Goal: Navigation & Orientation: Understand site structure

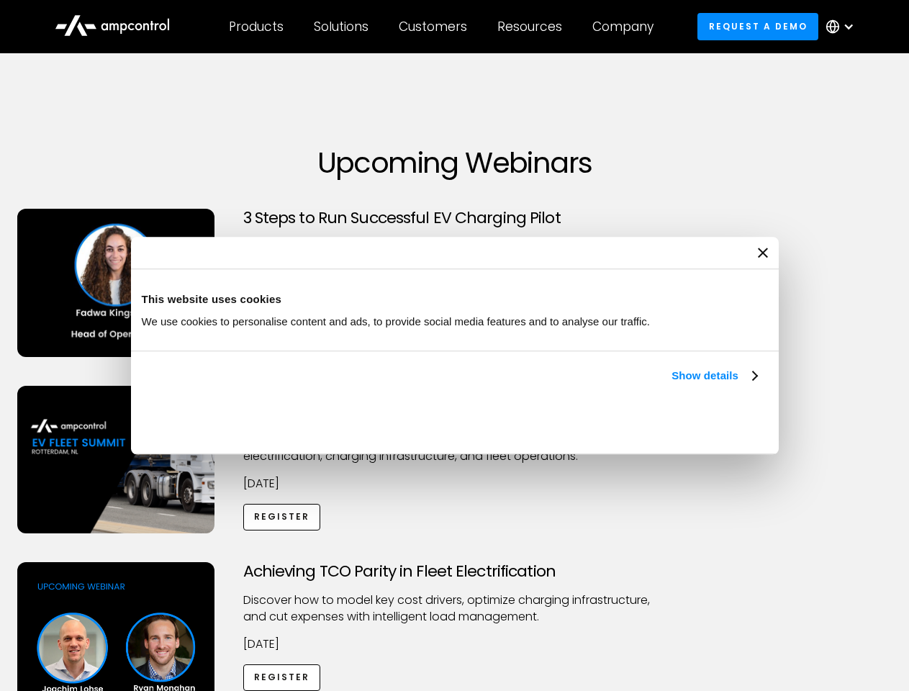
click at [672, 384] on link "Show details" at bounding box center [714, 375] width 85 height 17
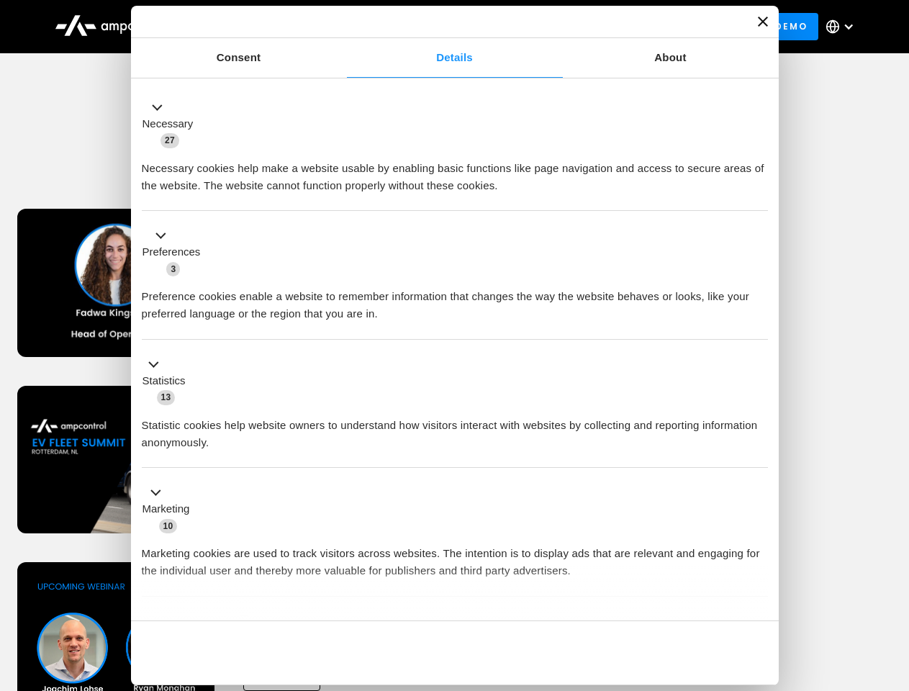
click at [759, 596] on div "Consent Details [#IABV2SETTINGS#] About This website uses cookies We use cookie…" at bounding box center [455, 346] width 648 height 680
click at [894, 580] on div "Achieving TCO Parity in Fleet Electrification Discover how to model key cost dr…" at bounding box center [455, 675] width 904 height 226
click at [443, 27] on div "Customers" at bounding box center [433, 27] width 68 height 16
click at [256, 27] on div "Products" at bounding box center [256, 27] width 55 height 16
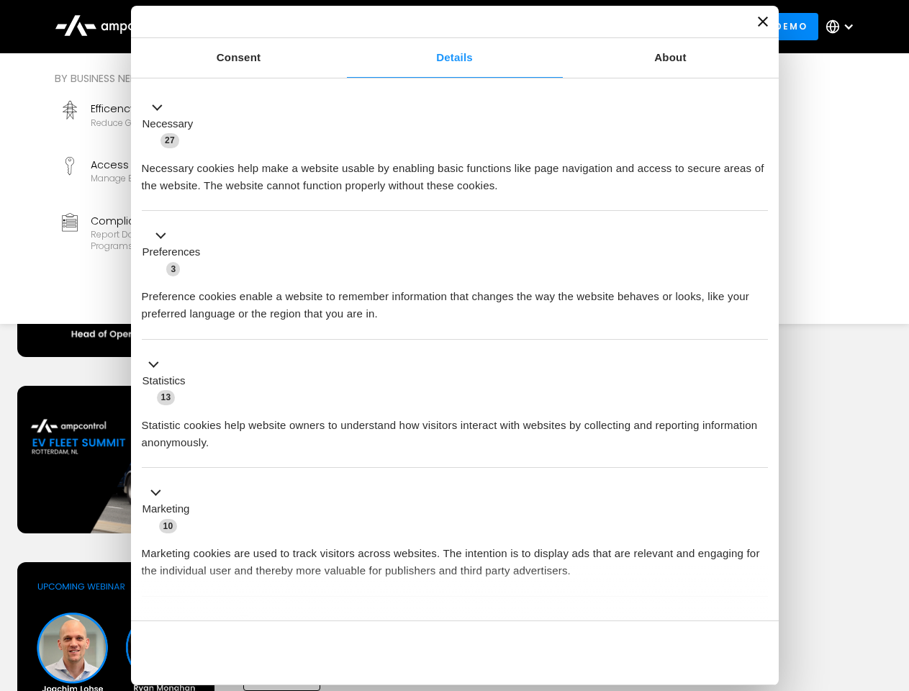
click at [342, 27] on div "Solutions" at bounding box center [341, 27] width 55 height 16
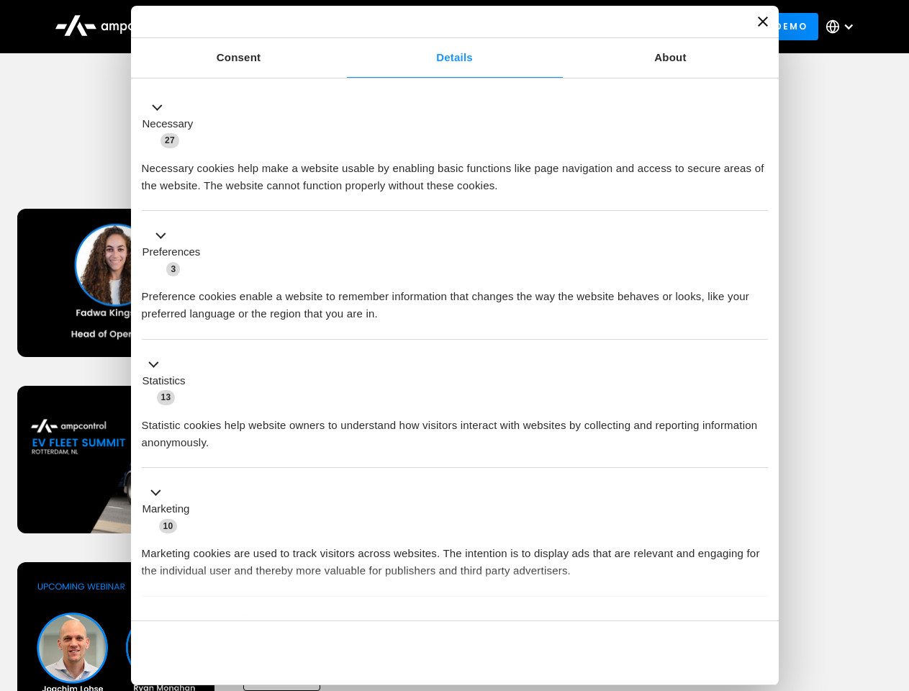
click at [436, 27] on div "Customers" at bounding box center [433, 27] width 68 height 16
click at [533, 27] on div "Resources" at bounding box center [530, 27] width 65 height 16
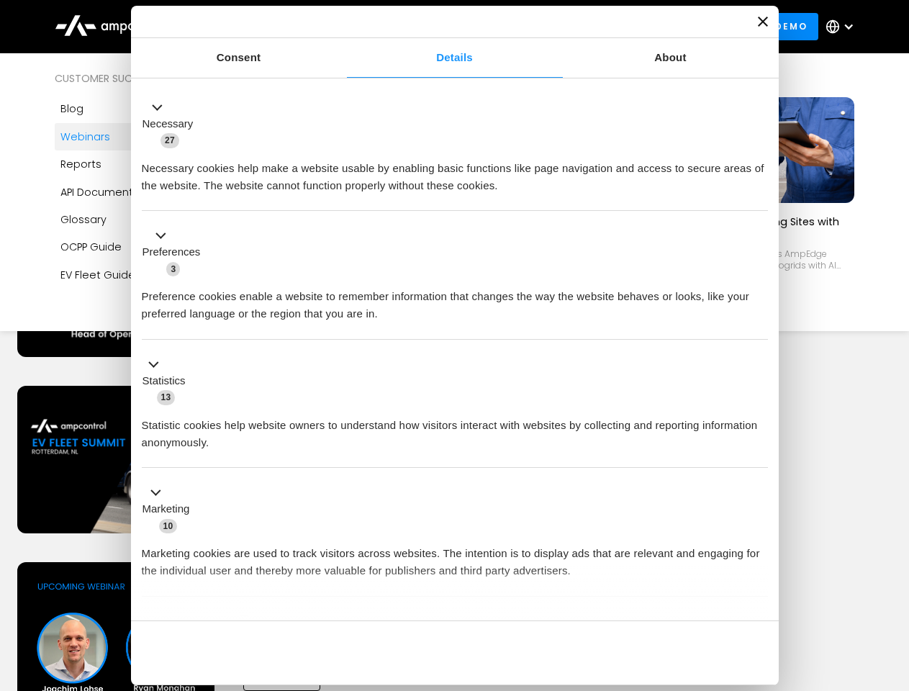
click at [628, 27] on div "Company" at bounding box center [623, 27] width 61 height 16
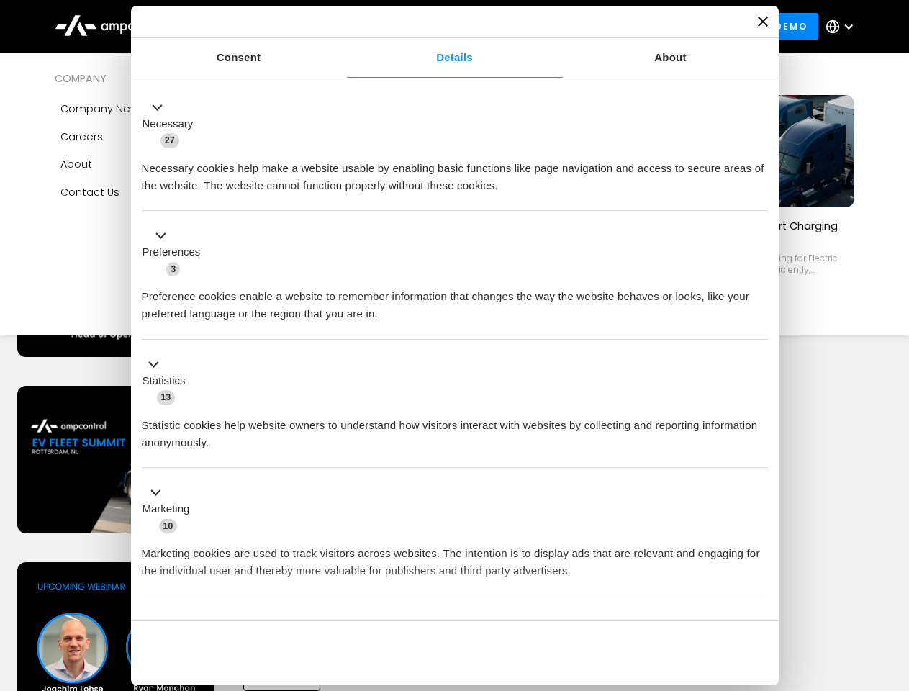
click at [844, 27] on div at bounding box center [849, 27] width 12 height 12
